Goal: Information Seeking & Learning: Learn about a topic

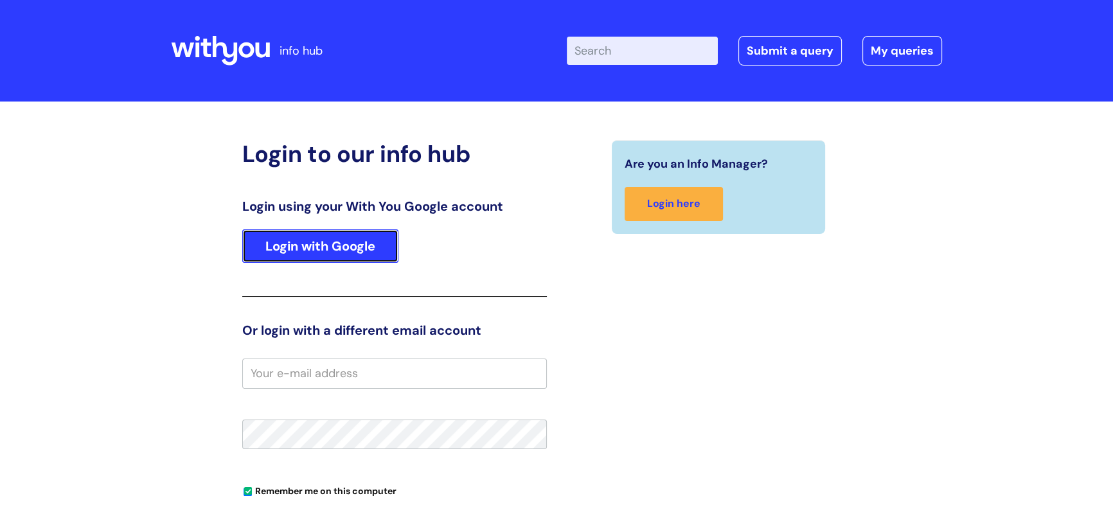
click at [324, 253] on link "Login with Google" at bounding box center [320, 245] width 156 height 33
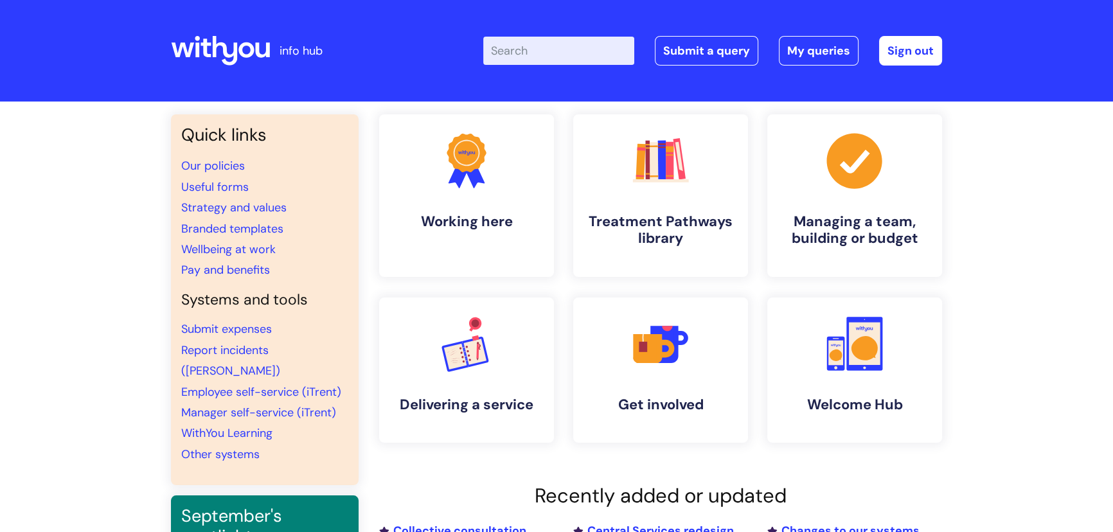
click at [513, 48] on input "Enter your search term here..." at bounding box center [558, 51] width 151 height 28
type input "apprenti"
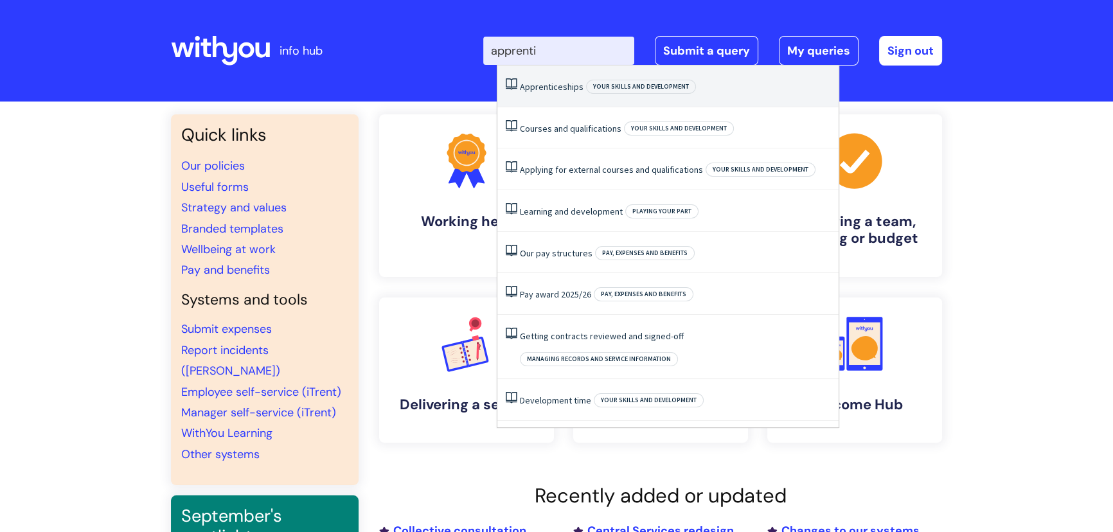
click at [599, 89] on span "Your skills and development" at bounding box center [641, 87] width 110 height 14
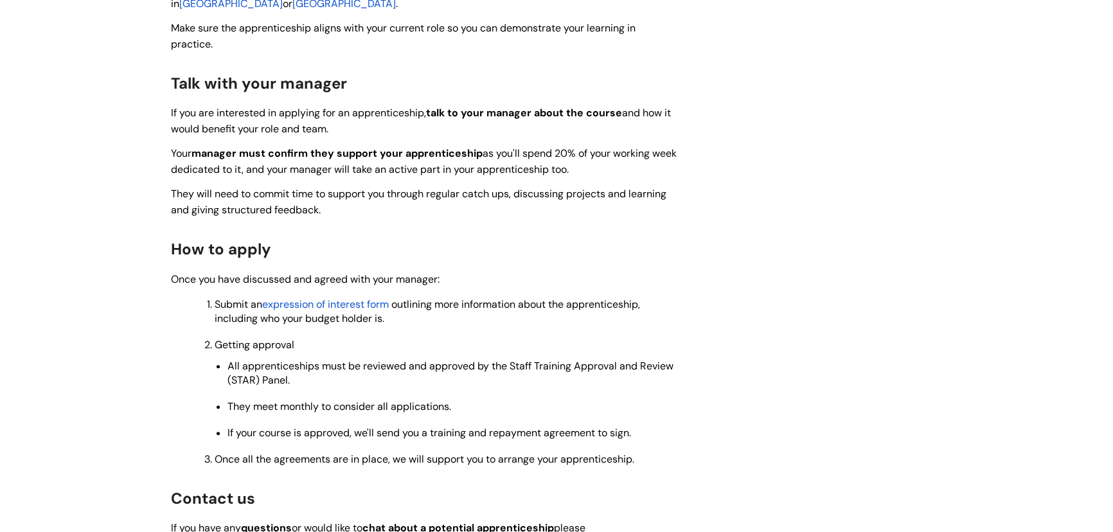
scroll to position [1226, 0]
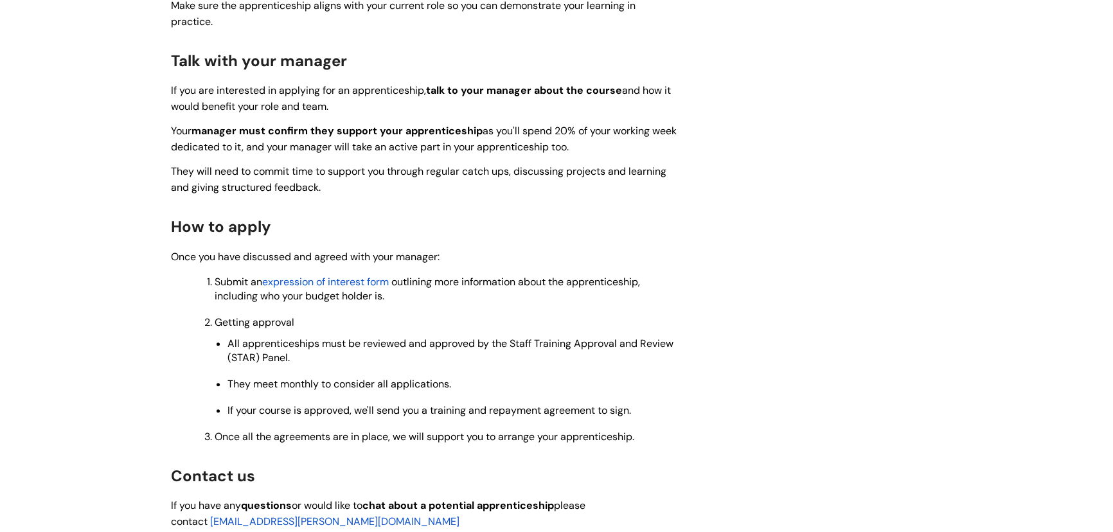
click at [348, 275] on span "expression of interest form" at bounding box center [325, 281] width 127 height 13
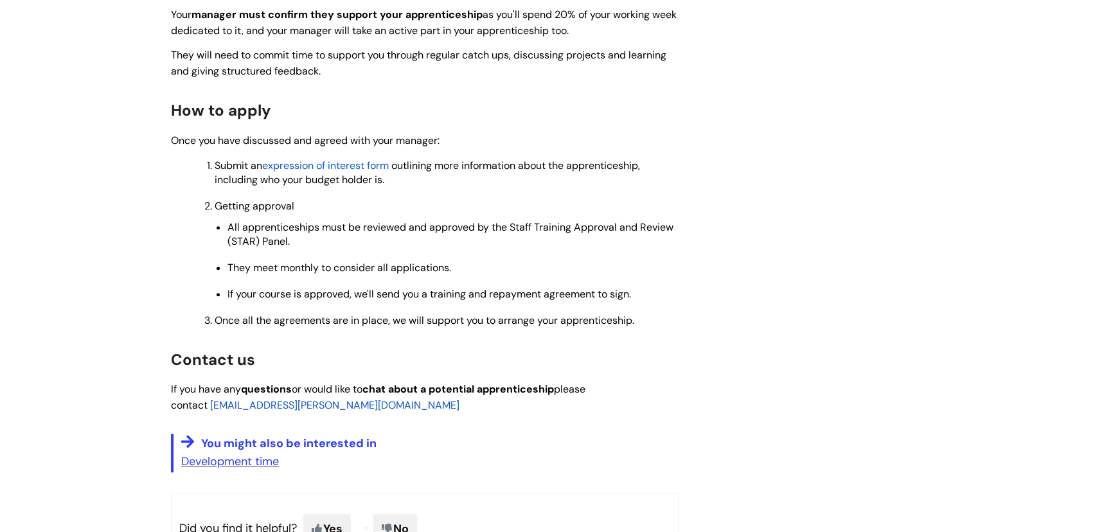
scroll to position [1343, 0]
click at [335, 159] on span "expression of interest form" at bounding box center [325, 165] width 127 height 13
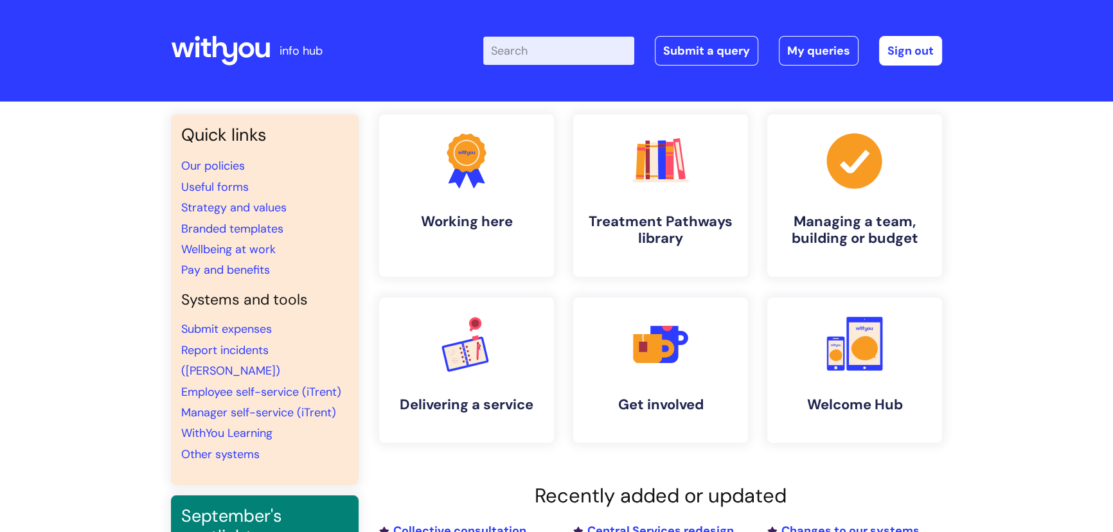
click at [574, 58] on input "Enter your search term here..." at bounding box center [558, 51] width 151 height 28
type input "appre"
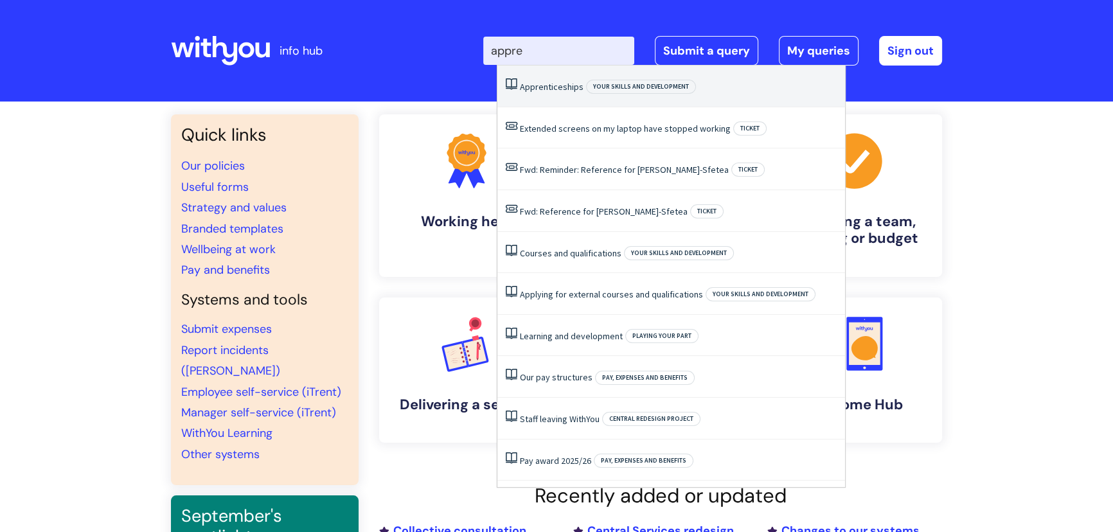
click at [536, 93] on li "Apprenticeships Your skills and development" at bounding box center [671, 87] width 348 height 42
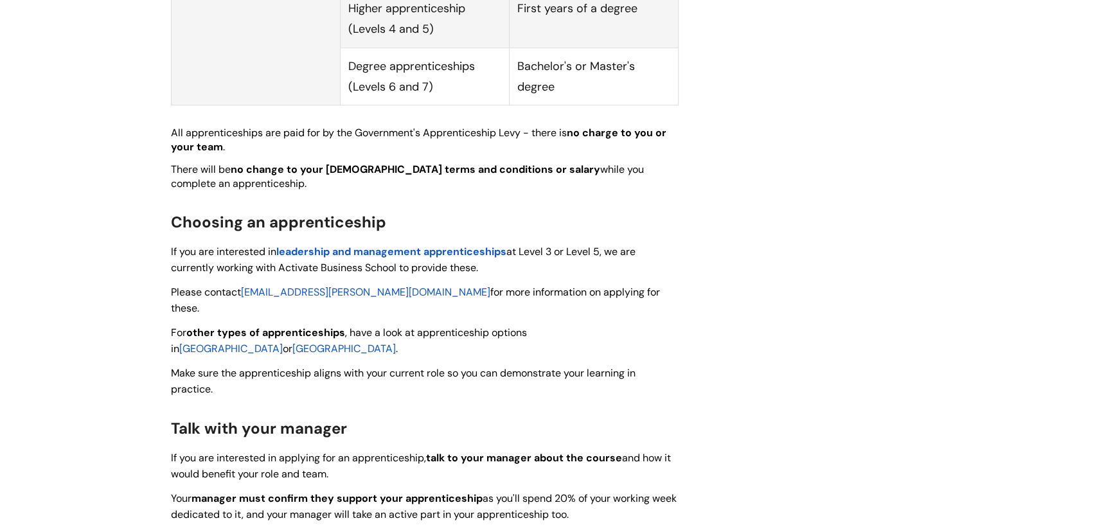
scroll to position [993, 0]
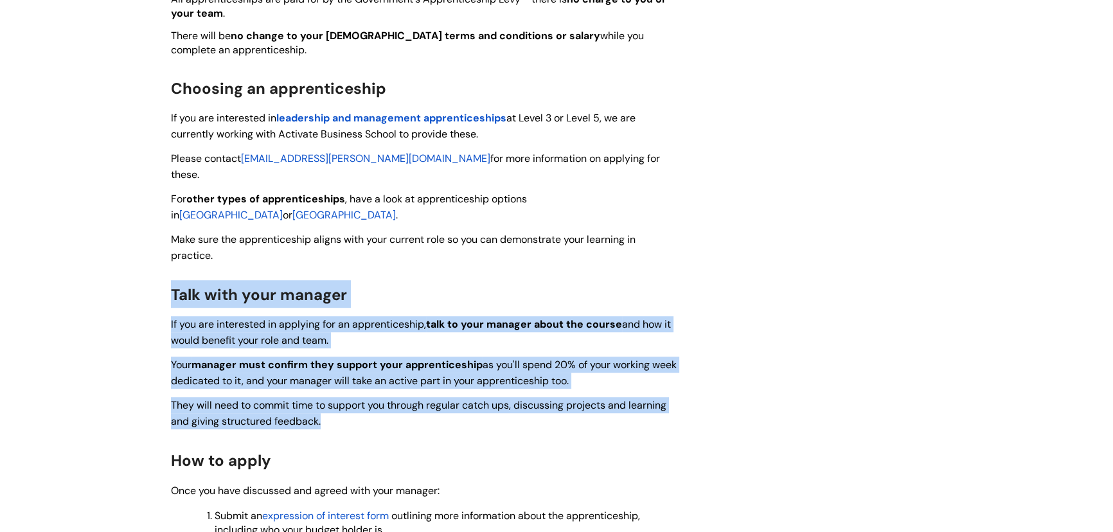
drag, startPoint x: 173, startPoint y: 239, endPoint x: 321, endPoint y: 366, distance: 195.5
click at [321, 366] on div "Use this when you want to find out about apprenticeships at WithYou We're pausi…" at bounding box center [425, 36] width 508 height 1572
copy div "Talk with your manager If you are interested in applying for an apprenticeship,…"
click at [713, 245] on div "Apprenticeships Modified on: [DATE] 12:16 PM Use this when you want to find out…" at bounding box center [556, 51] width 790 height 1767
click at [362, 280] on h2 "Talk with your manager" at bounding box center [425, 294] width 508 height 28
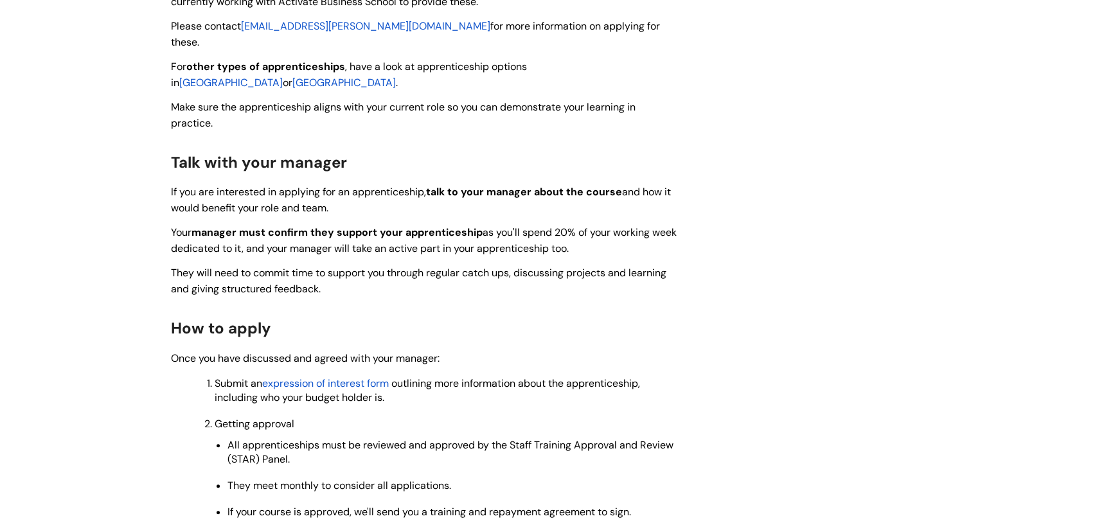
scroll to position [1168, 0]
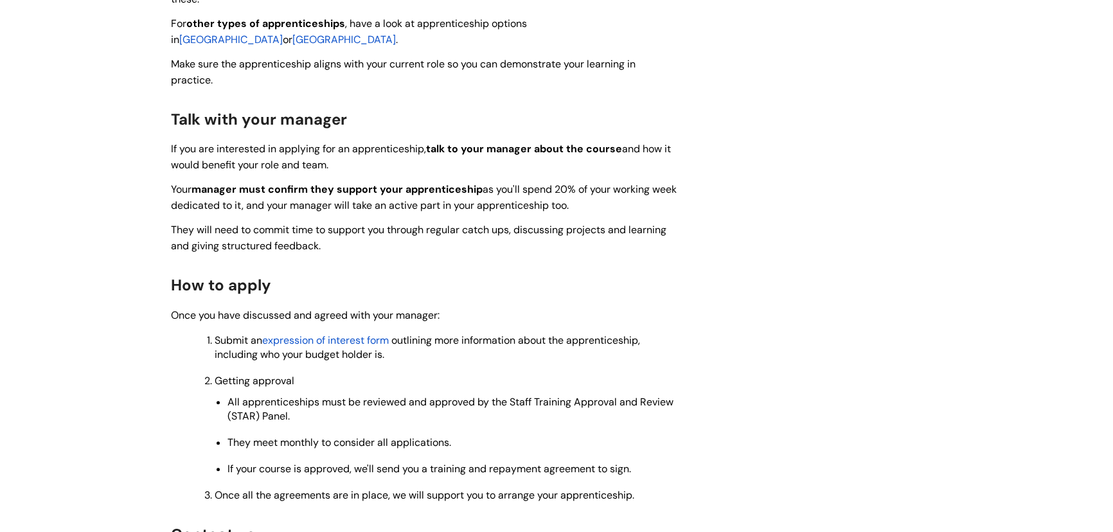
click at [312, 333] on span "expression of interest form" at bounding box center [325, 339] width 127 height 13
